Goal: Check status

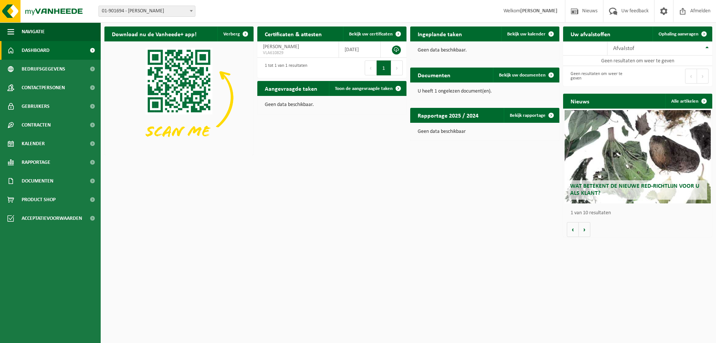
click at [191, 11] on b at bounding box center [191, 11] width 3 height 2
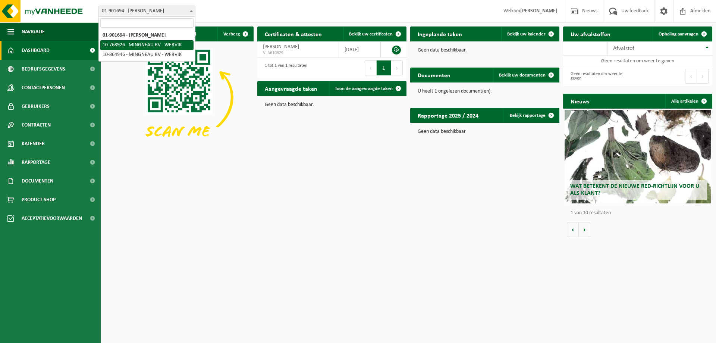
select select "19929"
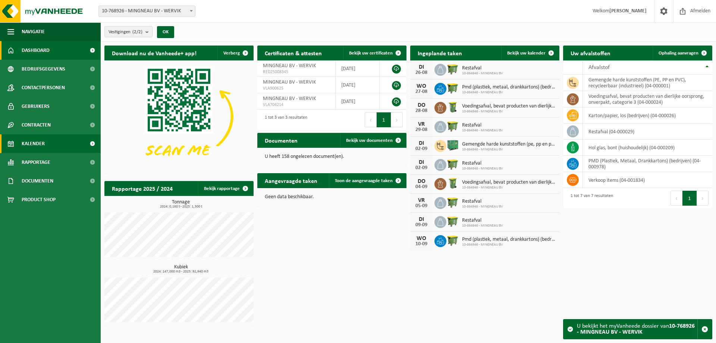
click at [50, 141] on link "Kalender" at bounding box center [50, 143] width 101 height 19
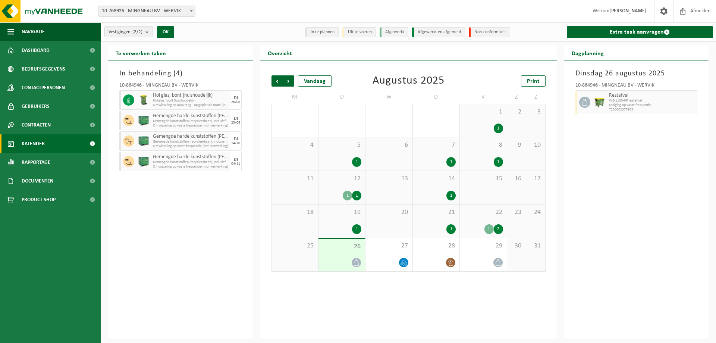
click at [489, 226] on div "1" at bounding box center [488, 229] width 9 height 10
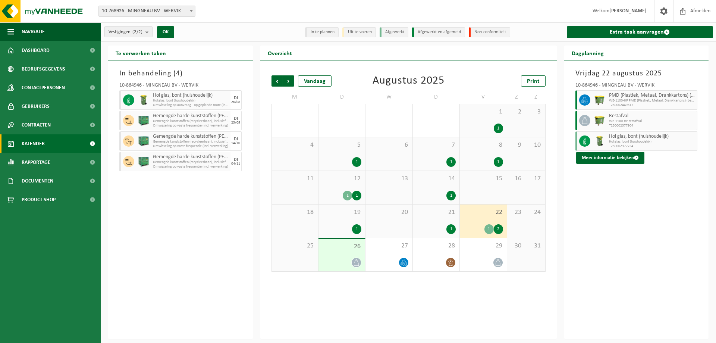
click at [495, 225] on div "2" at bounding box center [498, 229] width 9 height 10
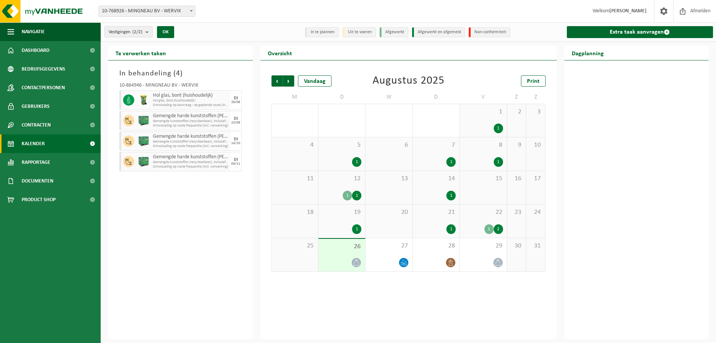
click at [495, 225] on div "2" at bounding box center [498, 229] width 9 height 10
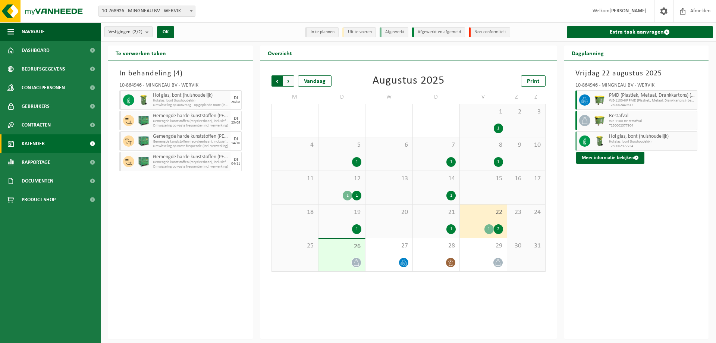
click at [288, 82] on span "Volgende" at bounding box center [288, 80] width 11 height 11
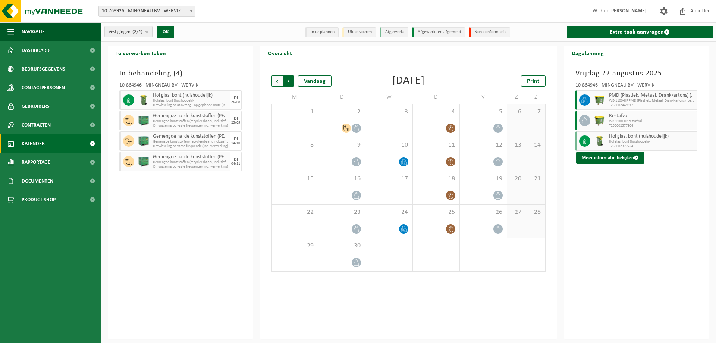
click at [277, 82] on span "Vorige" at bounding box center [277, 80] width 11 height 11
